Goal: Task Accomplishment & Management: Manage account settings

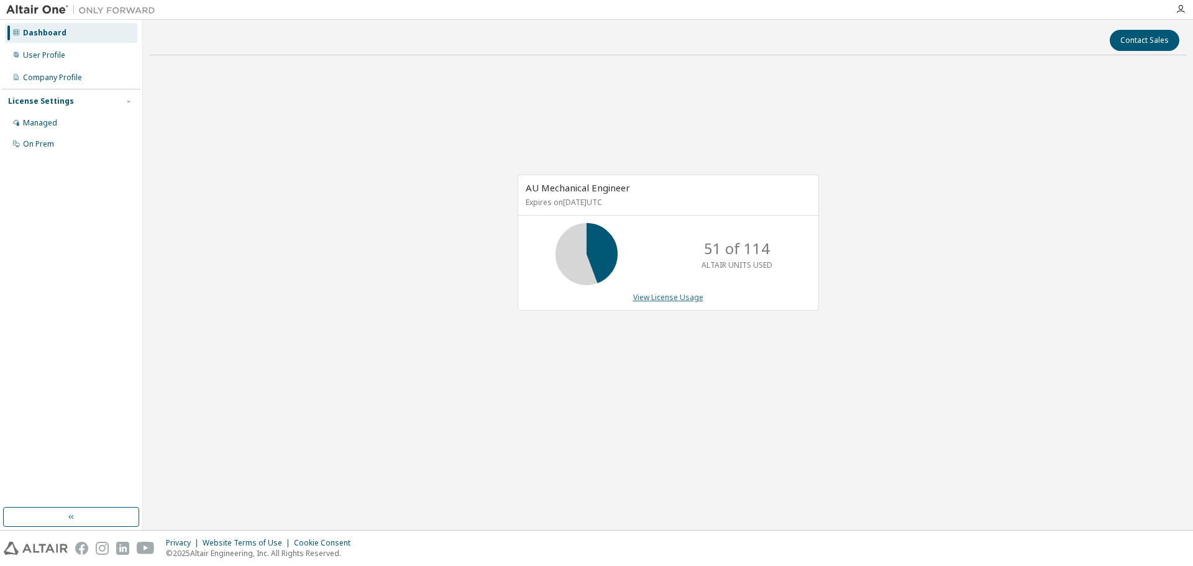
click at [680, 296] on link "View License Usage" at bounding box center [668, 297] width 70 height 11
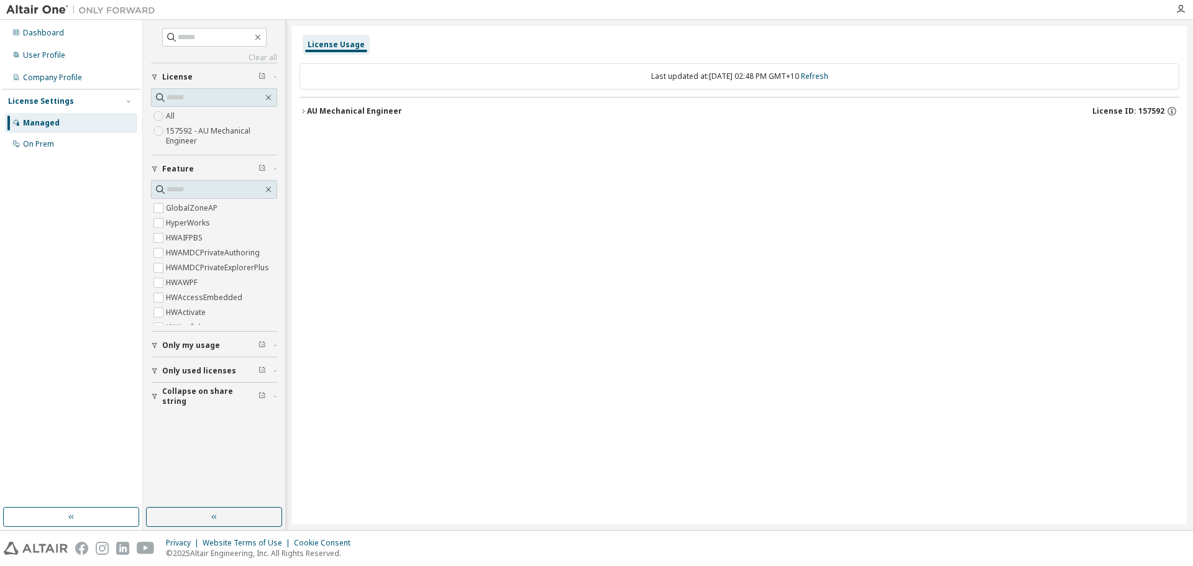
click at [303, 111] on icon "button" at bounding box center [303, 111] width 7 height 7
click at [305, 111] on icon "button" at bounding box center [303, 111] width 2 height 4
click at [303, 111] on icon "button" at bounding box center [303, 111] width 7 height 7
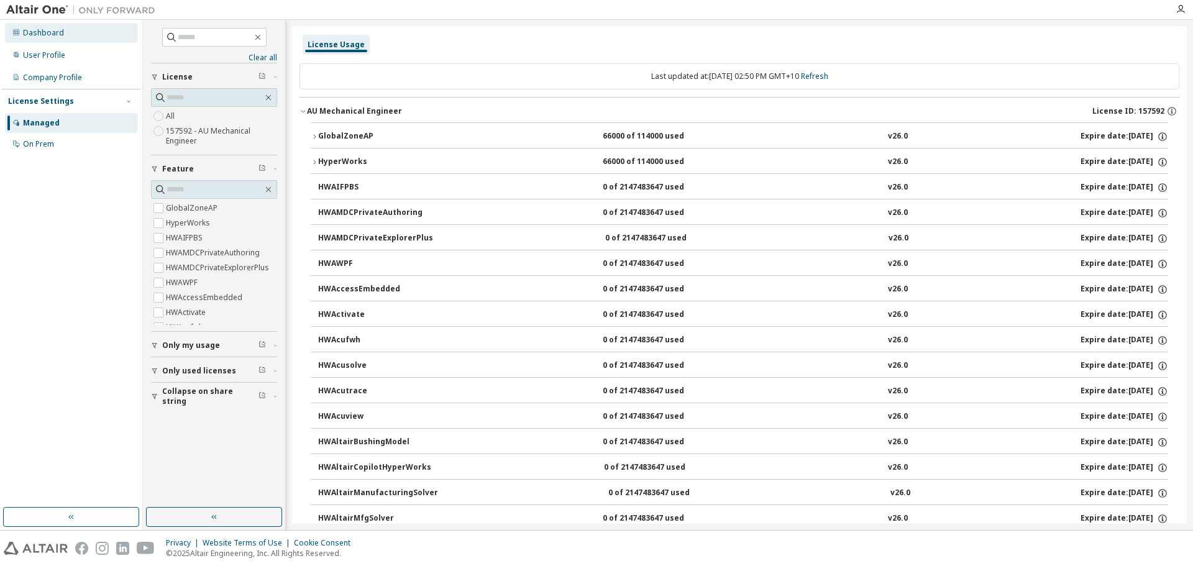
click at [53, 35] on div "Dashboard" at bounding box center [43, 33] width 41 height 10
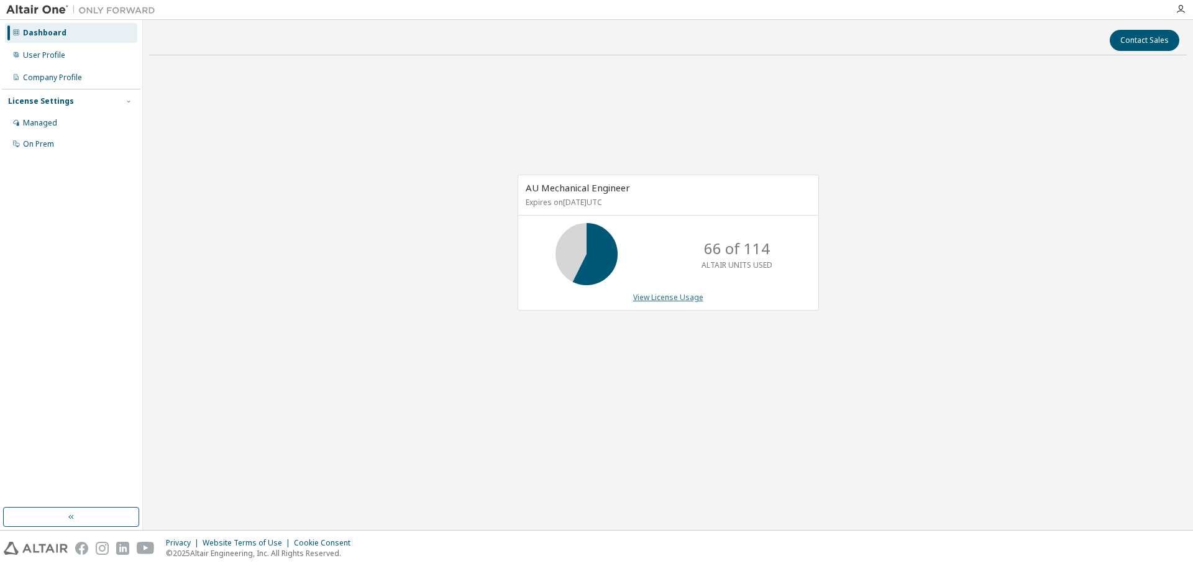
click at [682, 296] on link "View License Usage" at bounding box center [668, 297] width 70 height 11
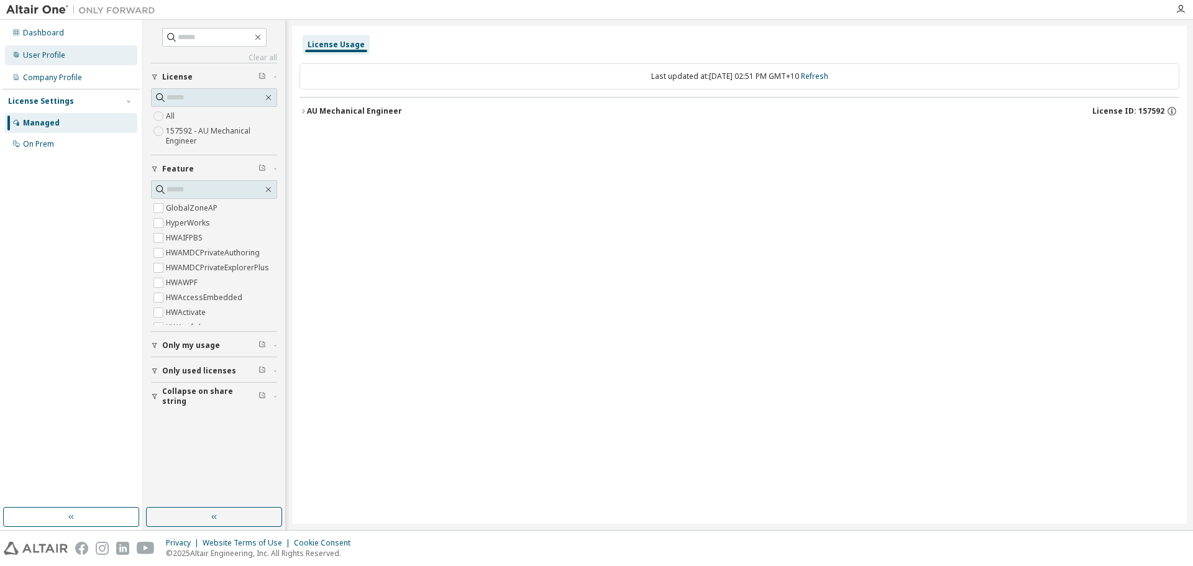
click at [52, 58] on div "User Profile" at bounding box center [44, 55] width 42 height 10
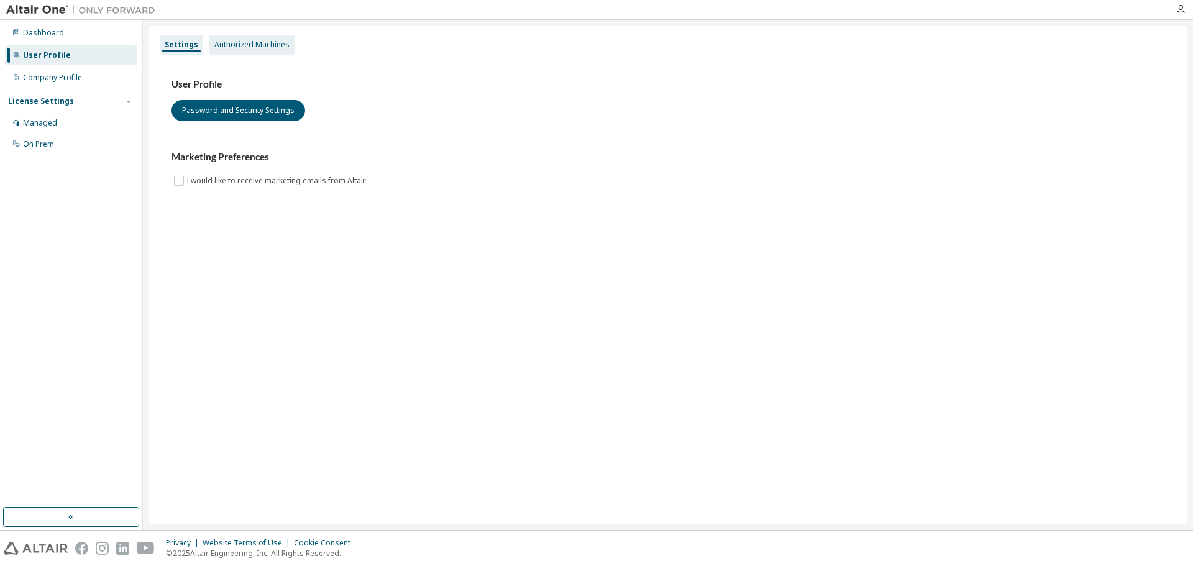
click at [264, 47] on div "Authorized Machines" at bounding box center [251, 45] width 75 height 10
